Goal: Communication & Community: Share content

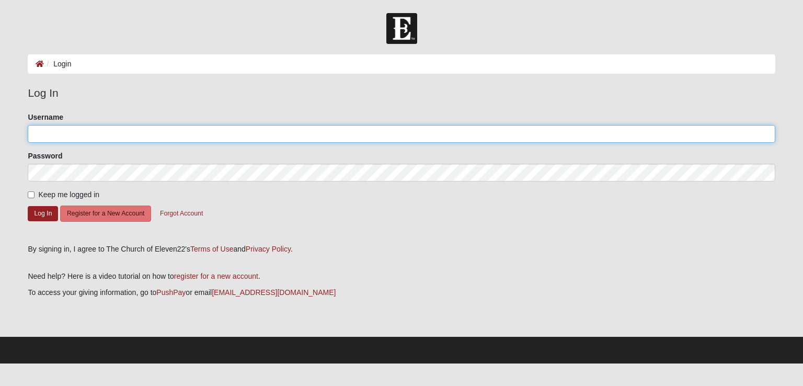
click at [345, 141] on input "Username" at bounding box center [401, 134] width 747 height 18
type input "mauryj973"
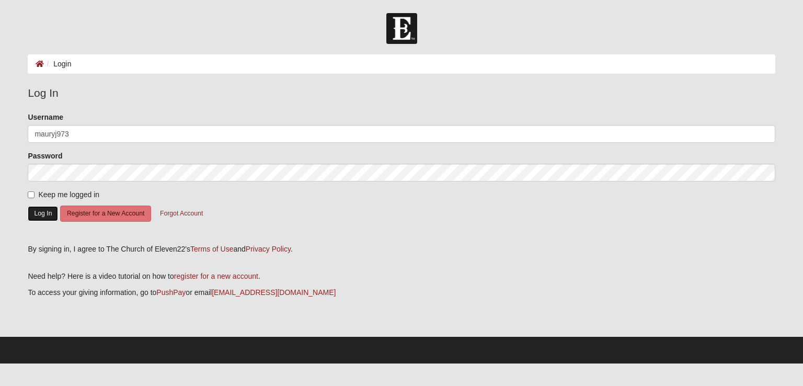
click at [49, 206] on button "Log In" at bounding box center [43, 213] width 30 height 15
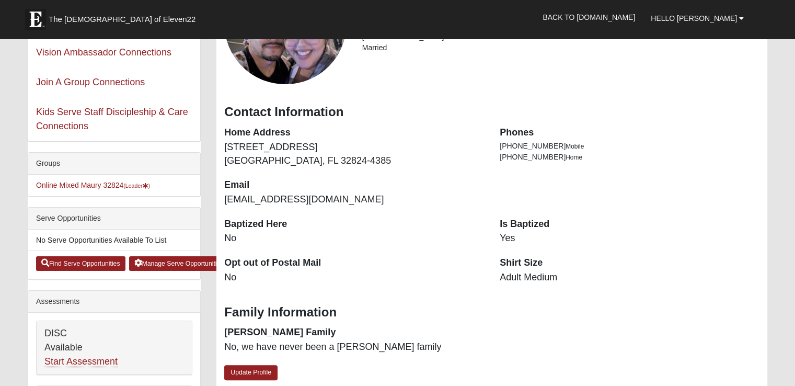
scroll to position [138, 0]
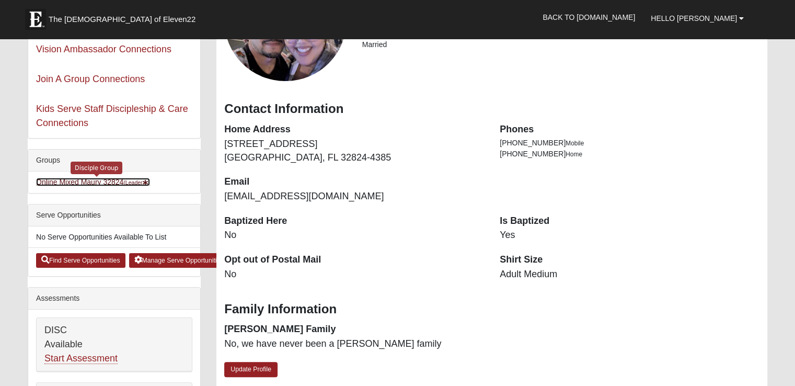
click at [92, 185] on link "Online Mixed Maury 32824 (Leader )" at bounding box center [93, 182] width 114 height 8
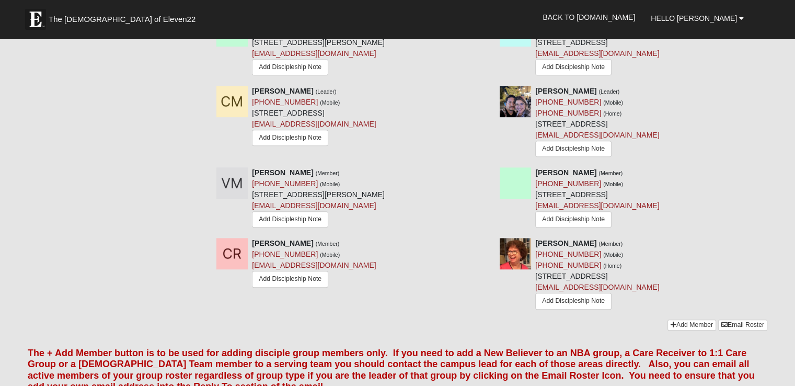
scroll to position [456, 0]
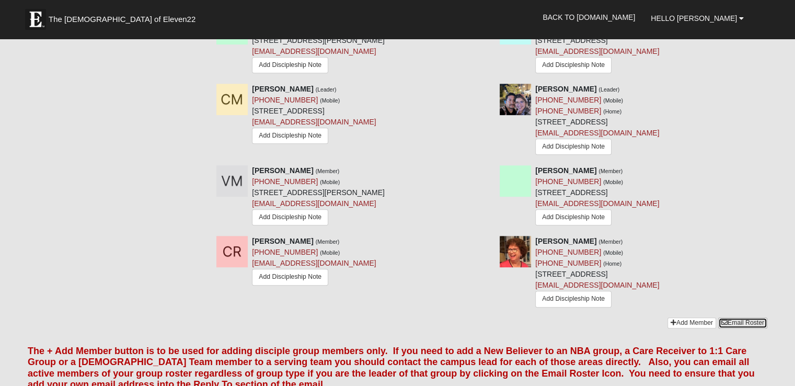
click at [734, 317] on link "Email Roster" at bounding box center [743, 322] width 49 height 11
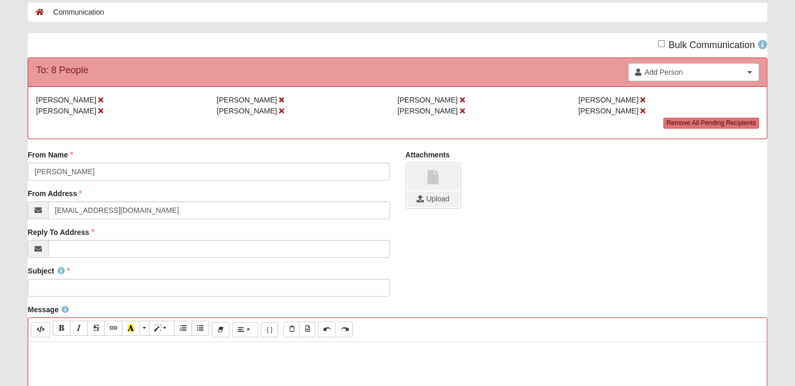
scroll to position [53, 0]
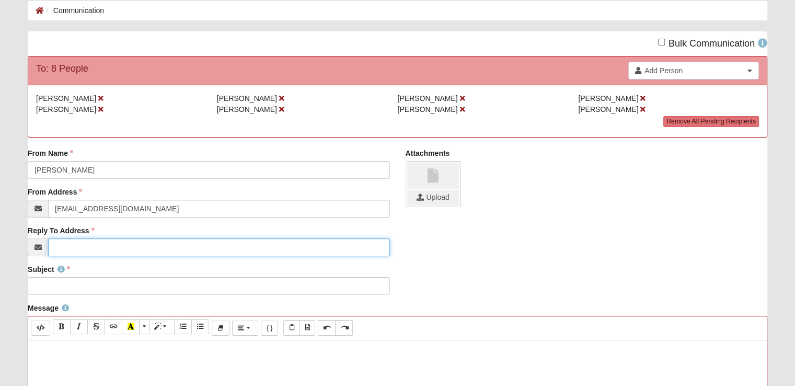
click at [204, 249] on input "Reply To Address" at bounding box center [219, 247] width 342 height 18
type input "Purejdm730@gmail.com"
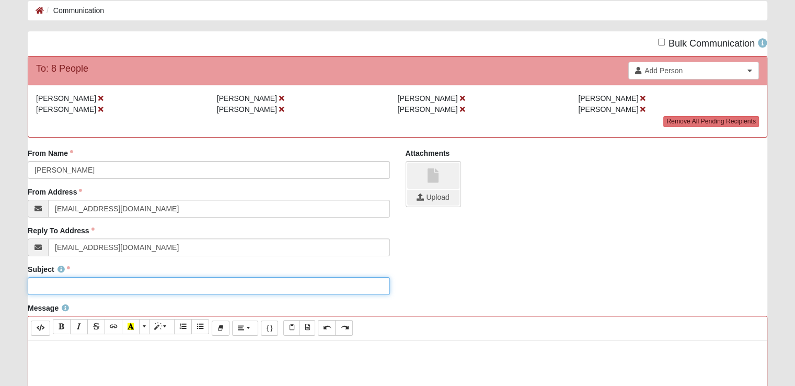
click at [178, 286] on input "Subject" at bounding box center [209, 286] width 362 height 18
type input "Orlando Discipleship Zoom Link"
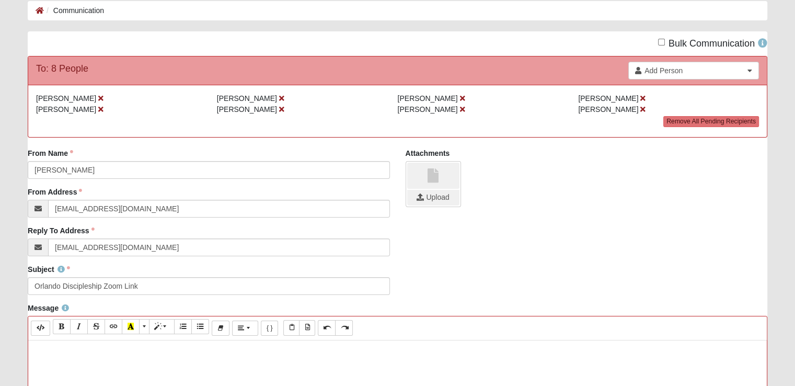
click at [214, 346] on p at bounding box center [397, 351] width 729 height 11
paste div
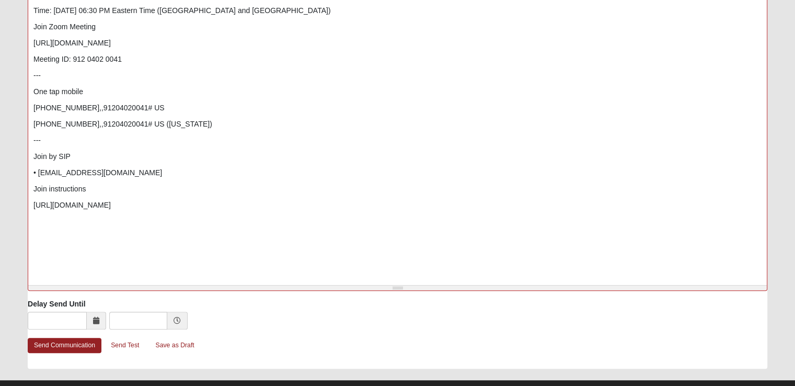
scroll to position [427, 0]
click at [87, 324] on span at bounding box center [96, 320] width 19 height 18
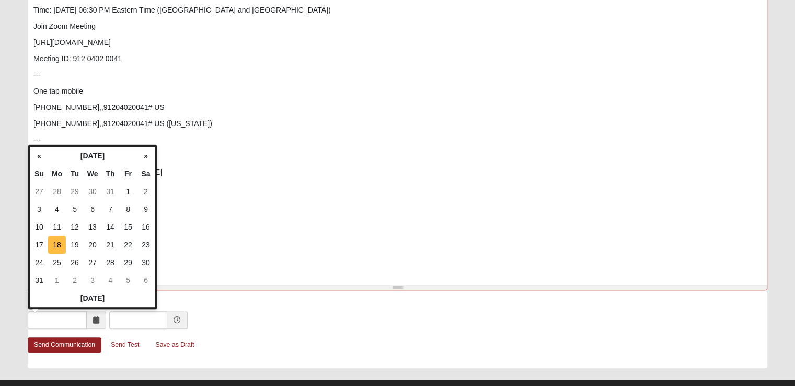
click at [56, 251] on td "18" at bounding box center [57, 245] width 18 height 18
type input "08/18/2025"
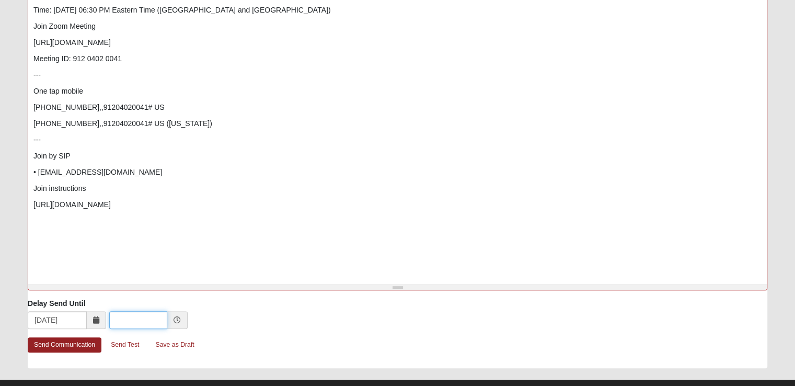
click at [166, 315] on input "text" at bounding box center [138, 320] width 58 height 18
click at [175, 324] on span at bounding box center [177, 320] width 20 height 18
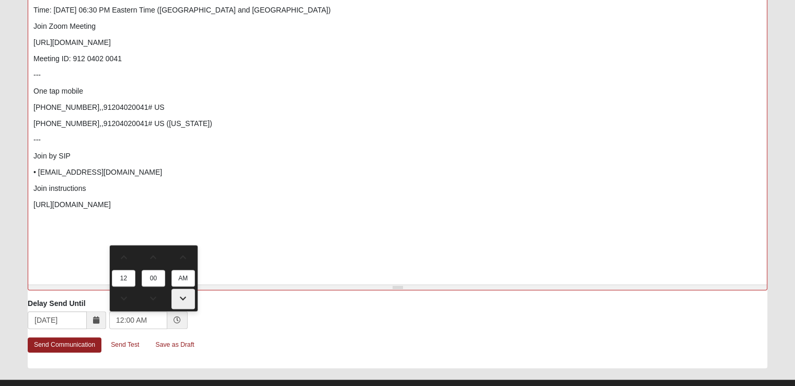
click at [186, 295] on span at bounding box center [183, 298] width 22 height 7
type input "12:00 PM"
type input "PM"
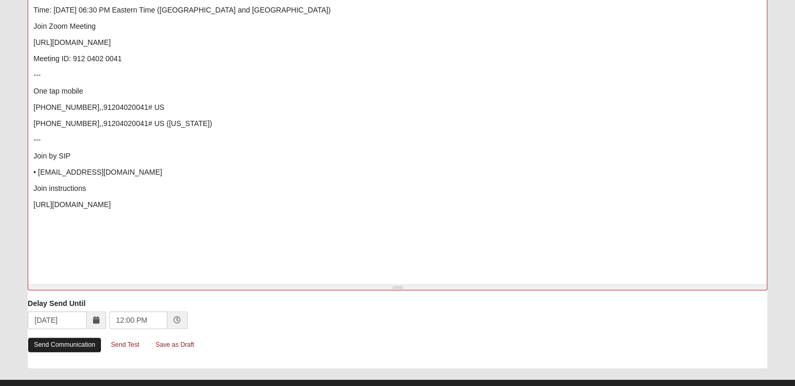
click at [83, 342] on link "Send Communication" at bounding box center [65, 344] width 74 height 15
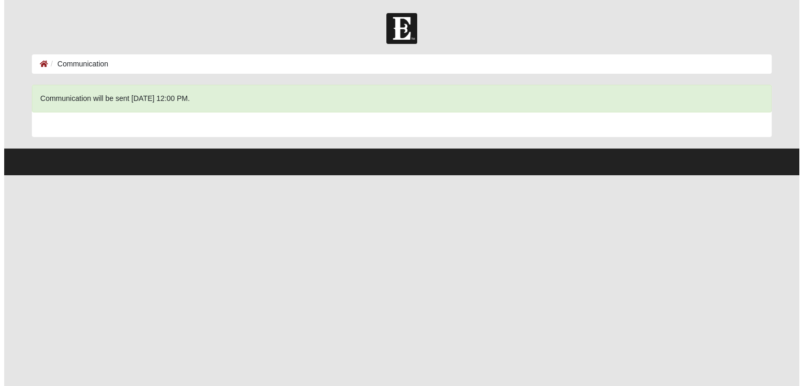
scroll to position [0, 0]
